Goal: Transaction & Acquisition: Purchase product/service

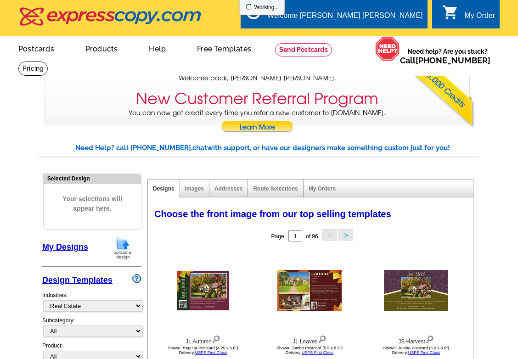
select select "785"
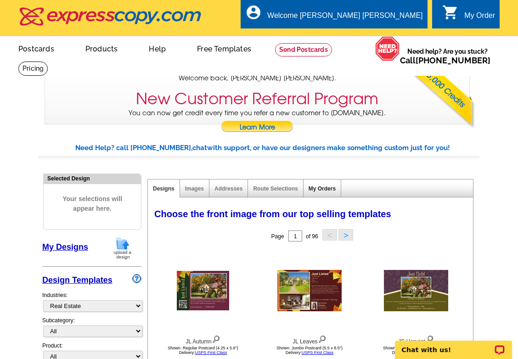
click at [322, 188] on link "My Orders" at bounding box center [322, 189] width 27 height 6
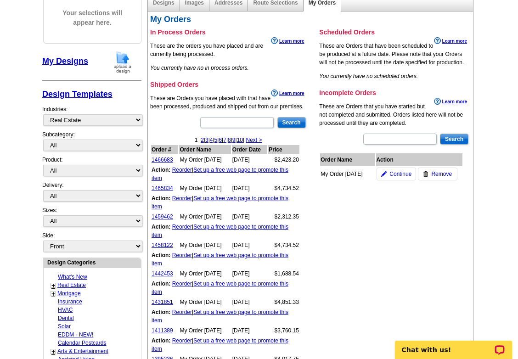
scroll to position [187, 0]
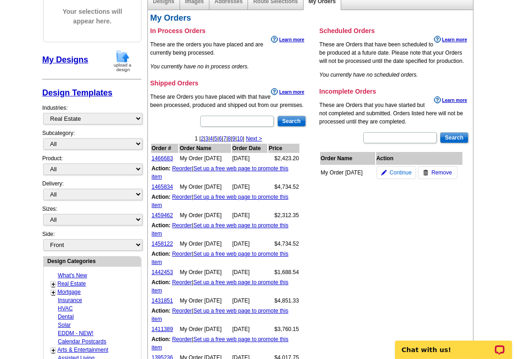
click at [399, 171] on span "Continue" at bounding box center [401, 173] width 22 height 8
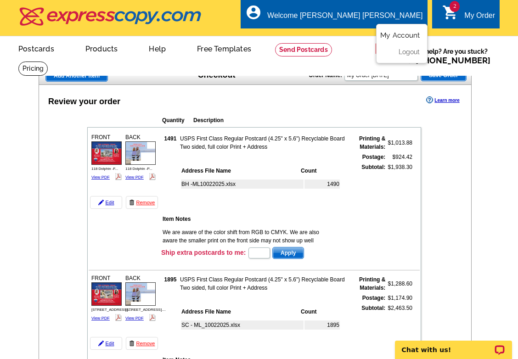
click at [403, 35] on link "My Account" at bounding box center [400, 35] width 40 height 8
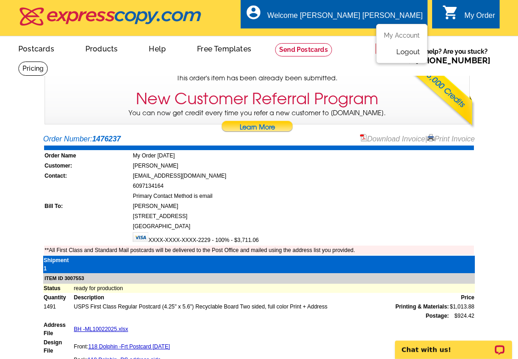
click at [409, 54] on link "Logout" at bounding box center [407, 52] width 23 height 8
